Goal: Communication & Community: Answer question/provide support

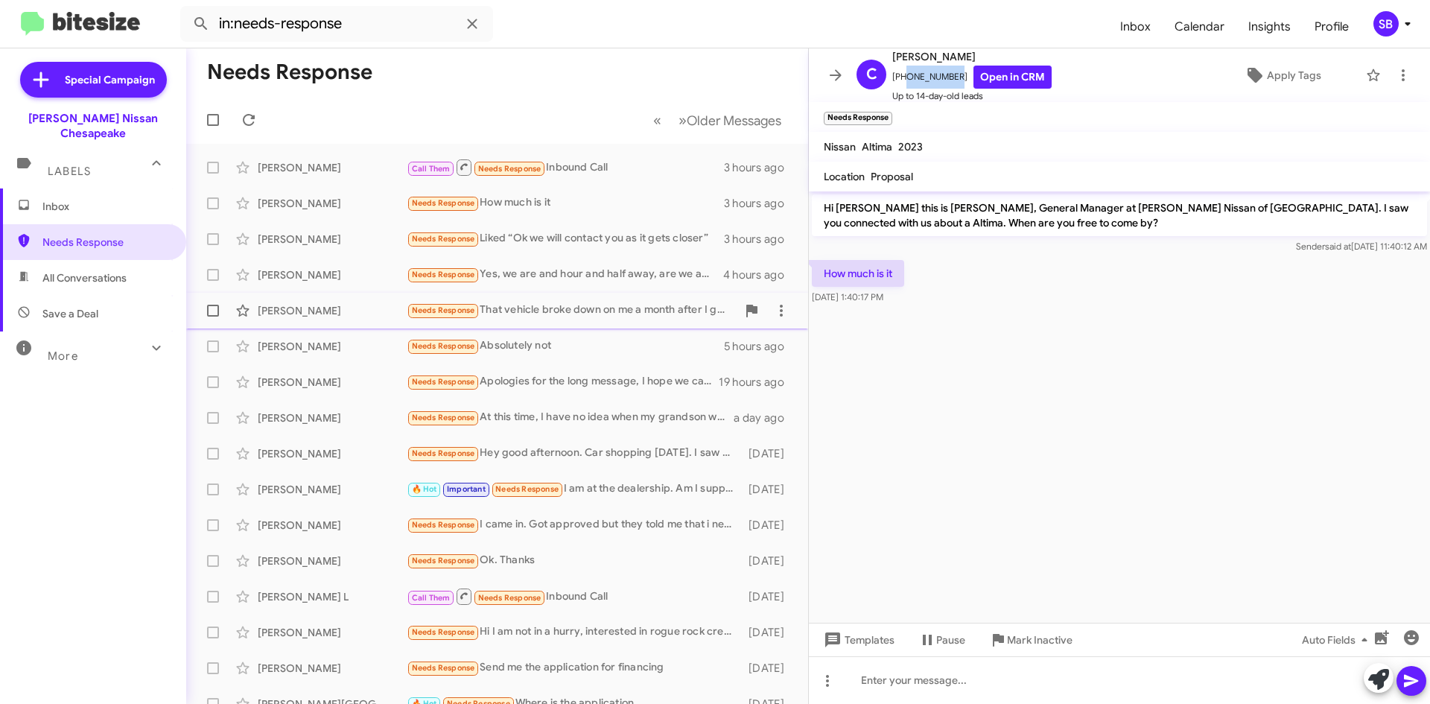
click at [595, 310] on div "Needs Response That vehicle broke down on me a month after I got it. I fixed it…" at bounding box center [572, 310] width 330 height 17
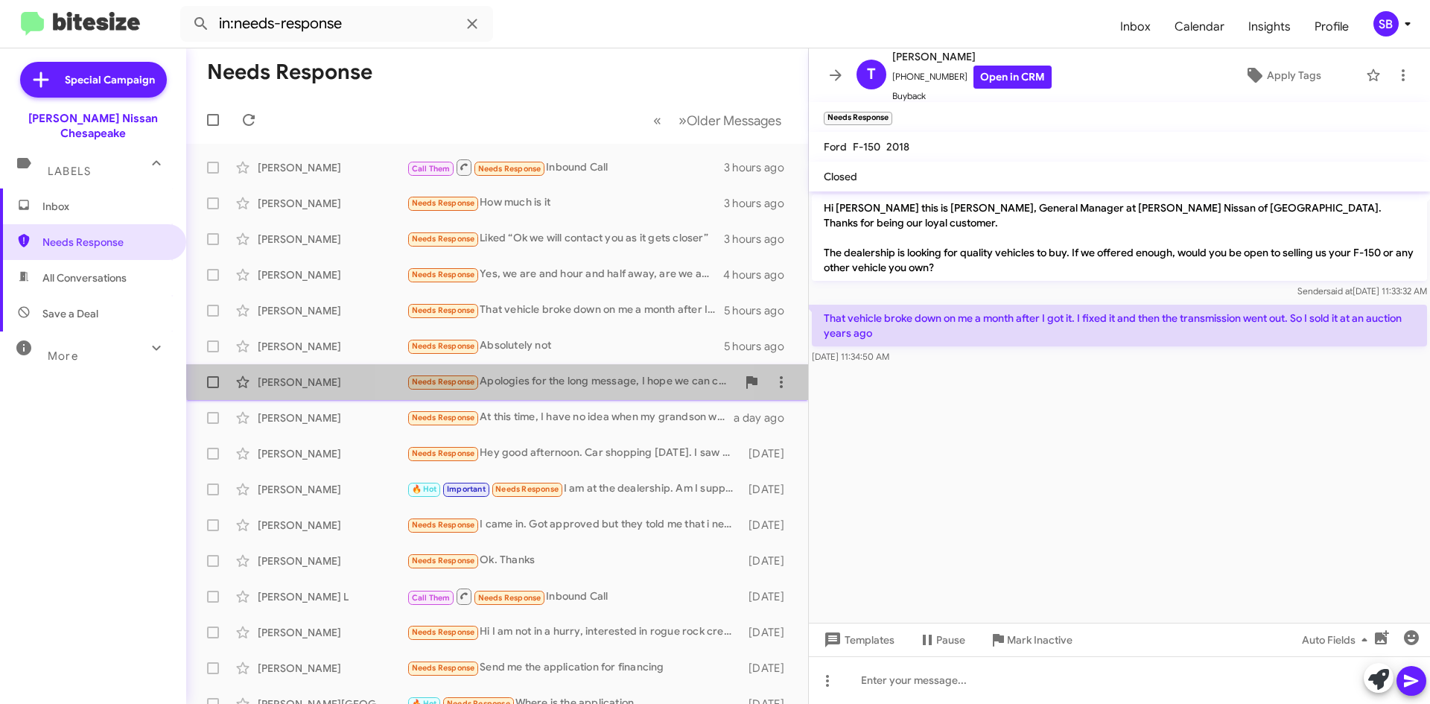
click at [564, 374] on div "Needs Response Apologies for the long message, I hope we can chat [DATE]. Thank…" at bounding box center [572, 381] width 330 height 17
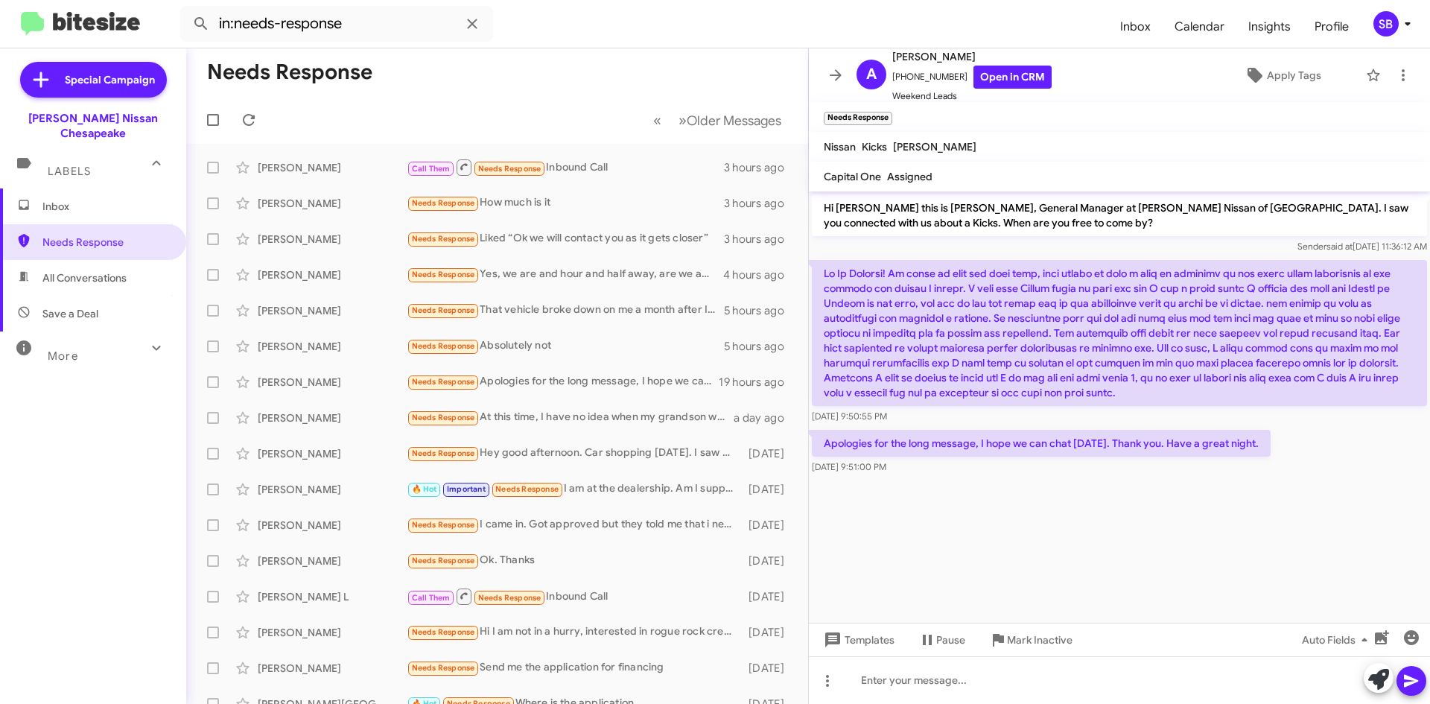
click at [80, 270] on span "All Conversations" at bounding box center [84, 277] width 84 height 15
type input "in:all-conversations"
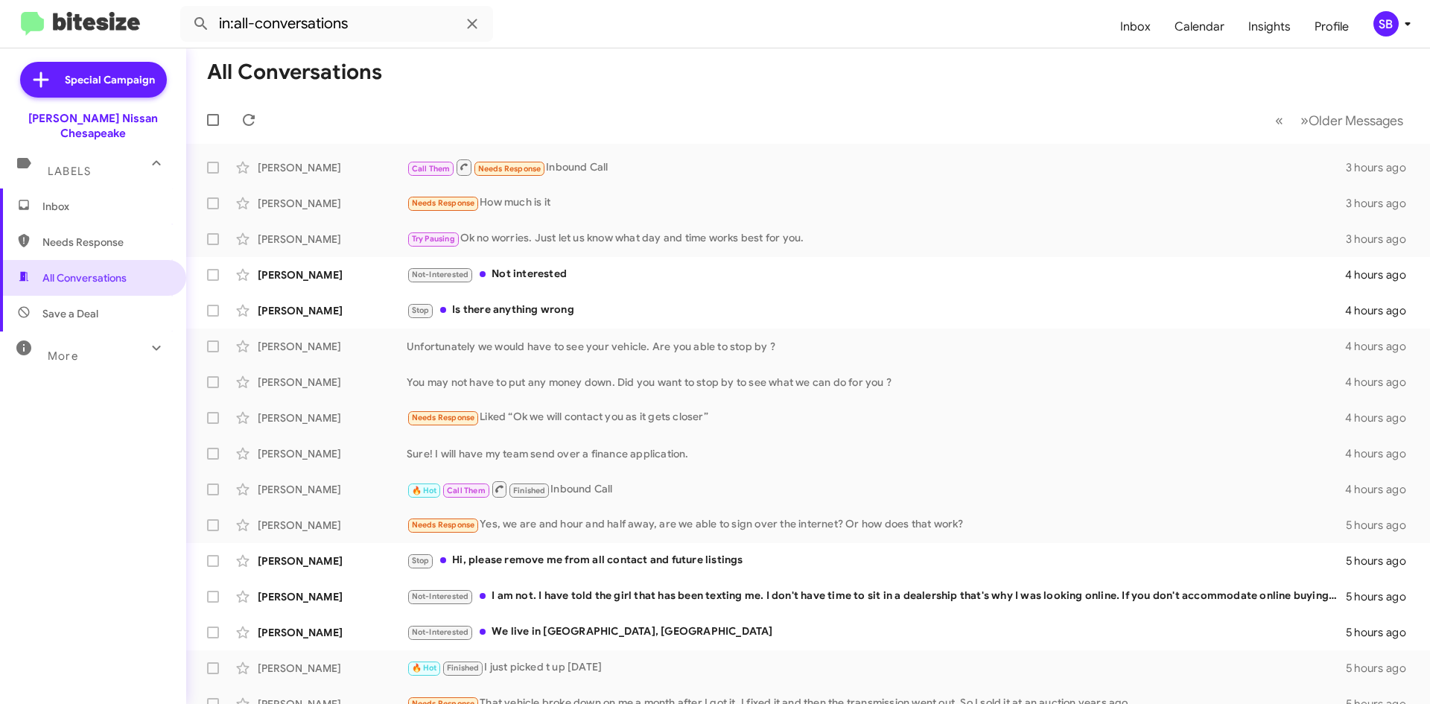
click at [69, 202] on span "Inbox" at bounding box center [93, 206] width 186 height 36
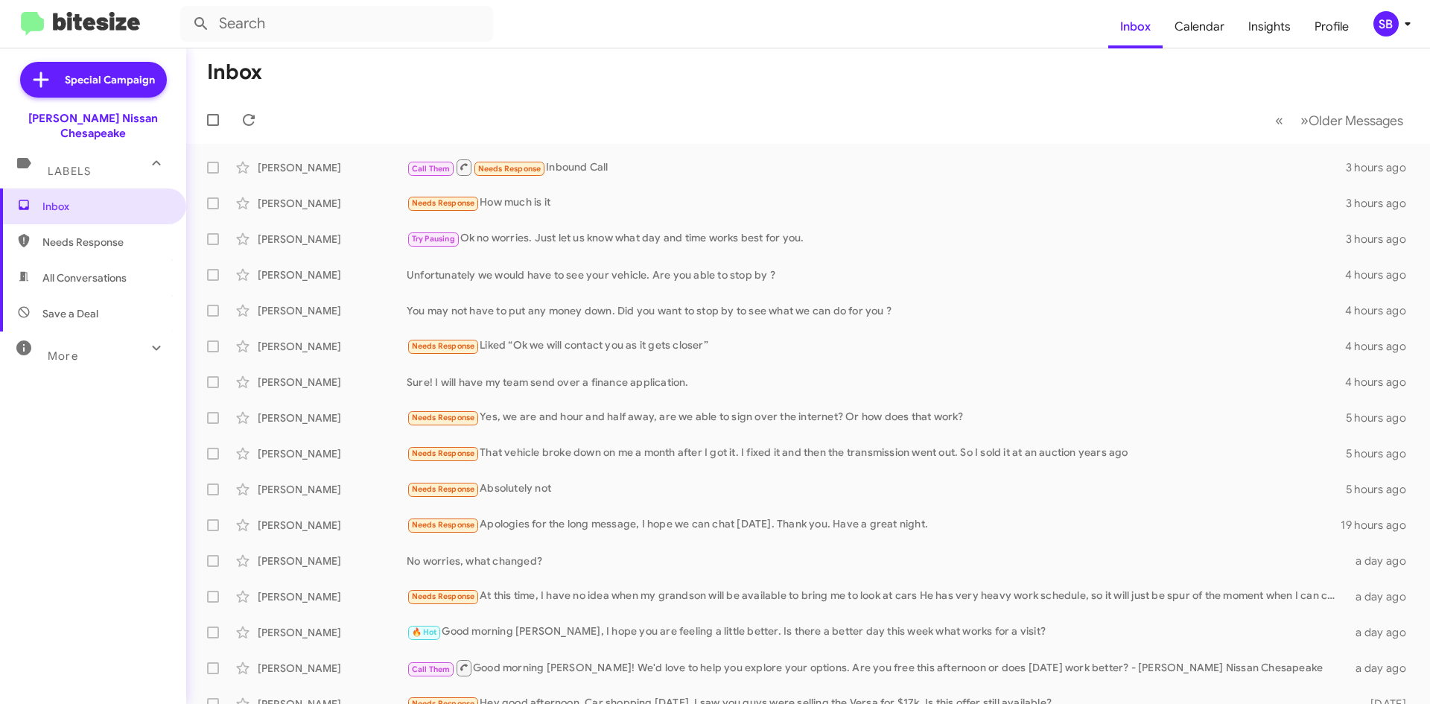
click at [90, 235] on span "Needs Response" at bounding box center [93, 242] width 186 height 36
type input "in:needs-response"
